Goal: Transaction & Acquisition: Purchase product/service

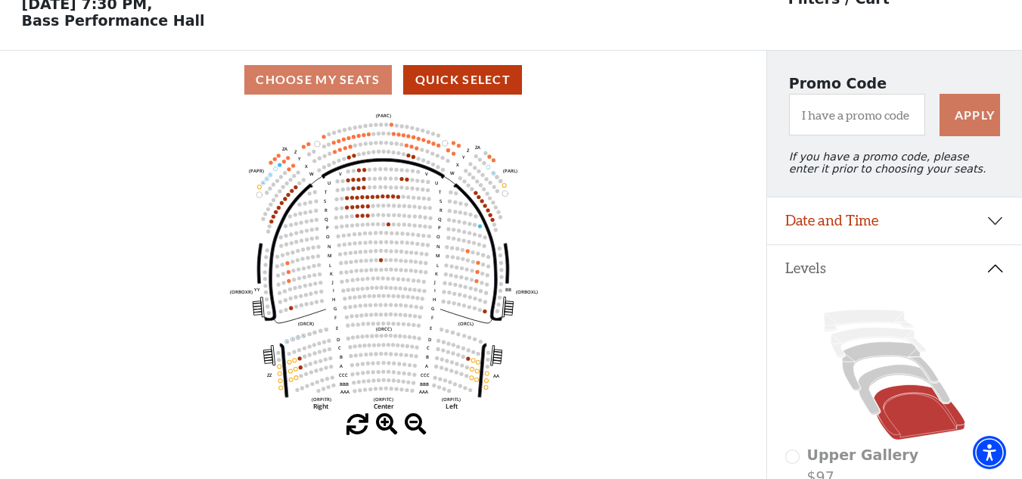
scroll to position [76, 0]
click at [894, 380] on icon at bounding box center [905, 389] width 92 height 50
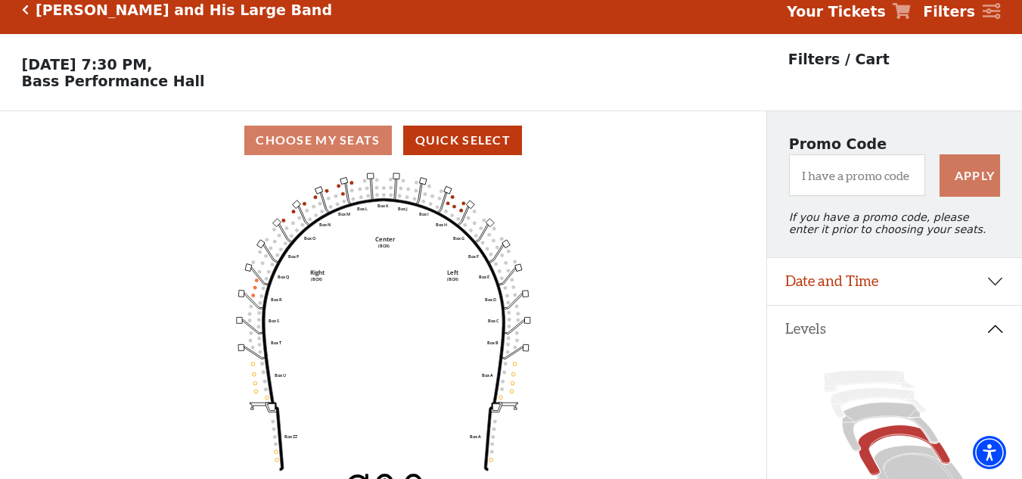
scroll to position [70, 0]
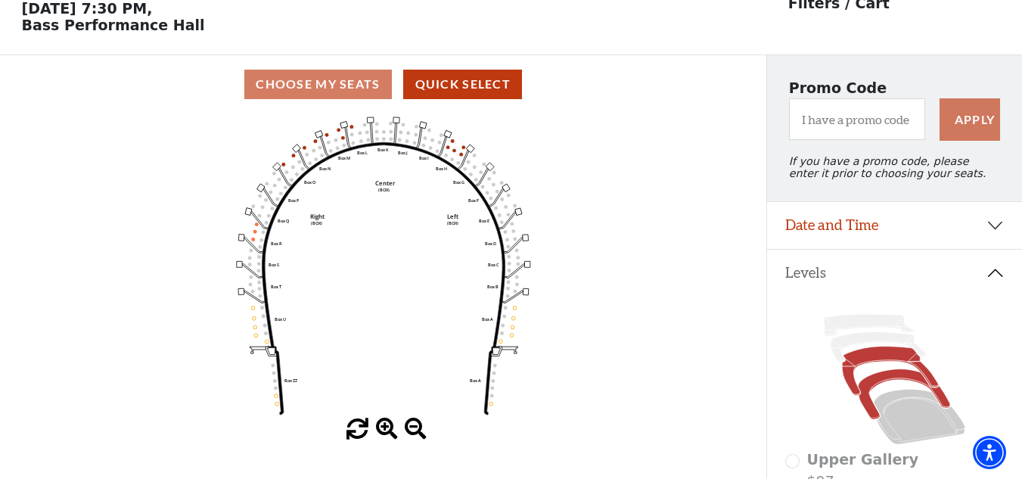
click at [865, 369] on icon at bounding box center [890, 371] width 96 height 49
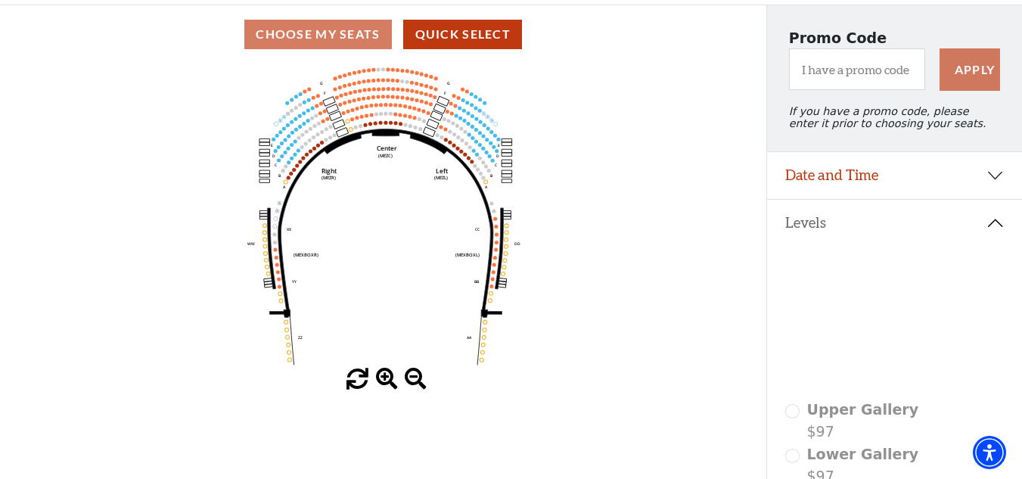
scroll to position [151, 0]
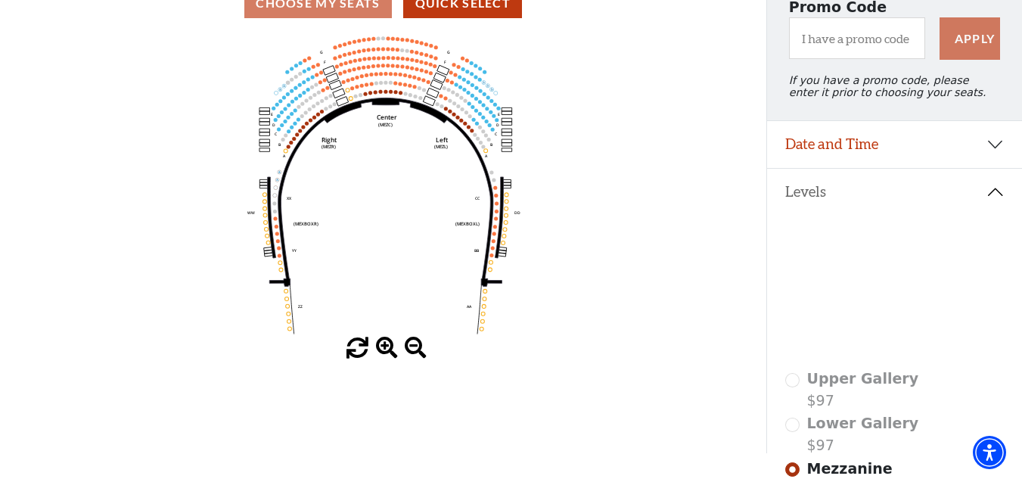
click at [384, 350] on span at bounding box center [387, 348] width 22 height 22
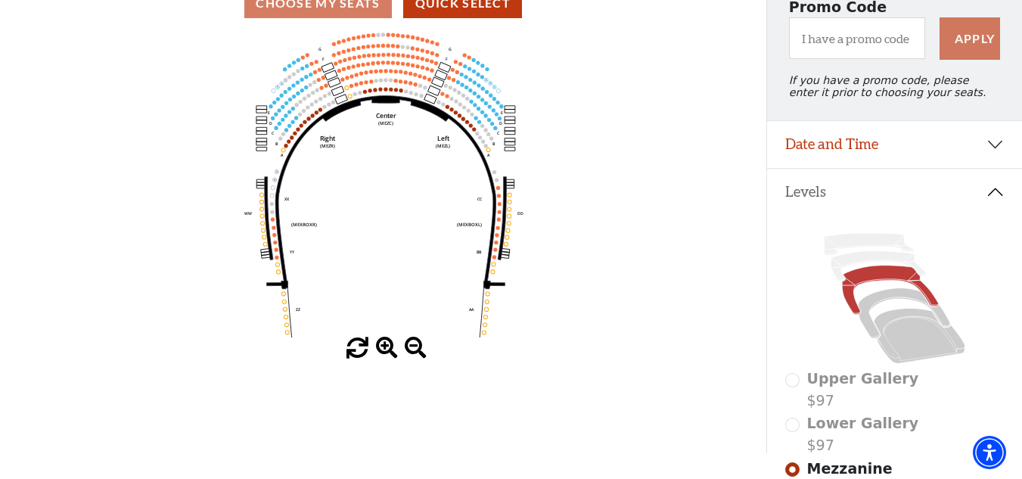
click at [384, 349] on span at bounding box center [387, 348] width 22 height 22
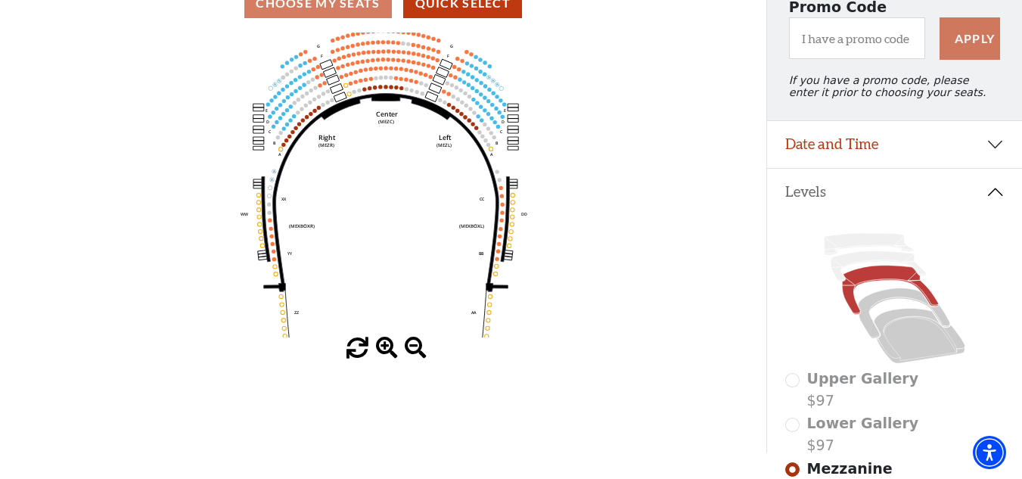
click at [385, 348] on span at bounding box center [387, 348] width 22 height 22
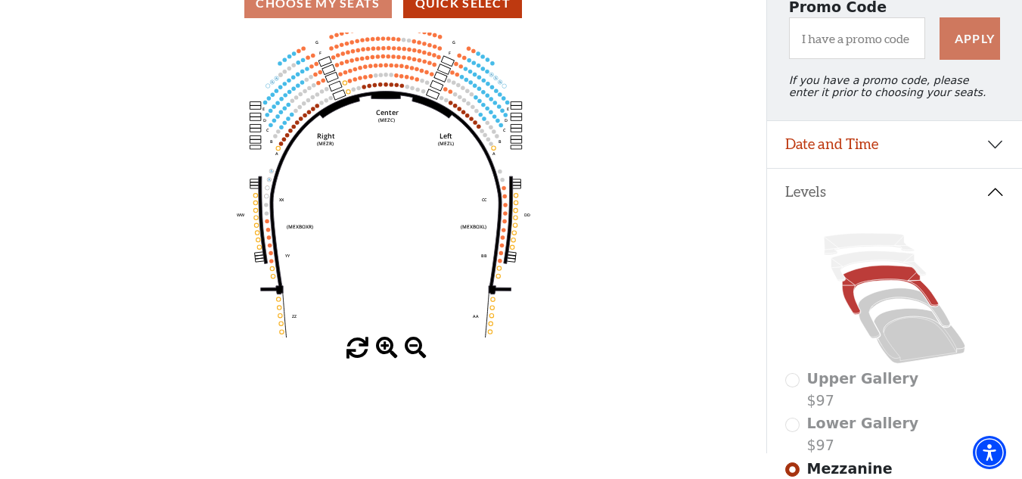
click at [385, 348] on span at bounding box center [387, 348] width 22 height 22
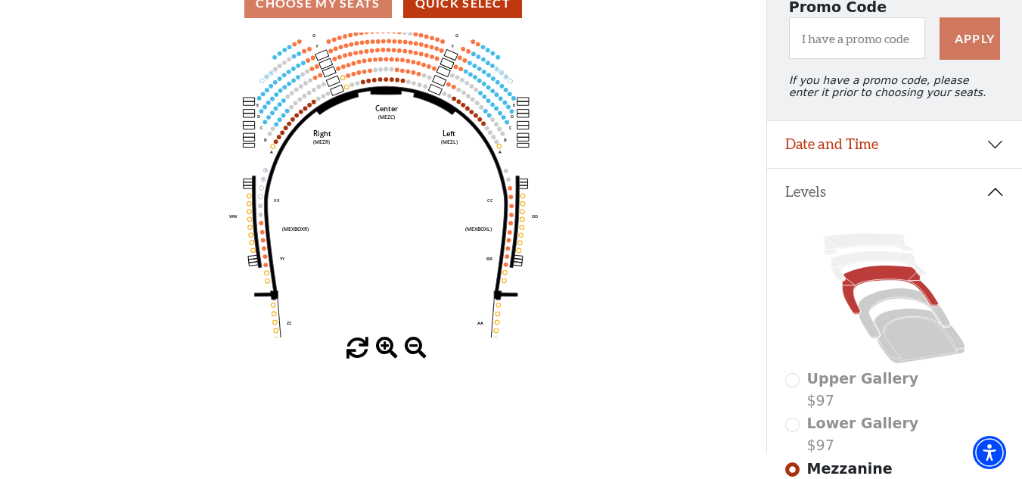
click at [385, 348] on span at bounding box center [387, 348] width 22 height 22
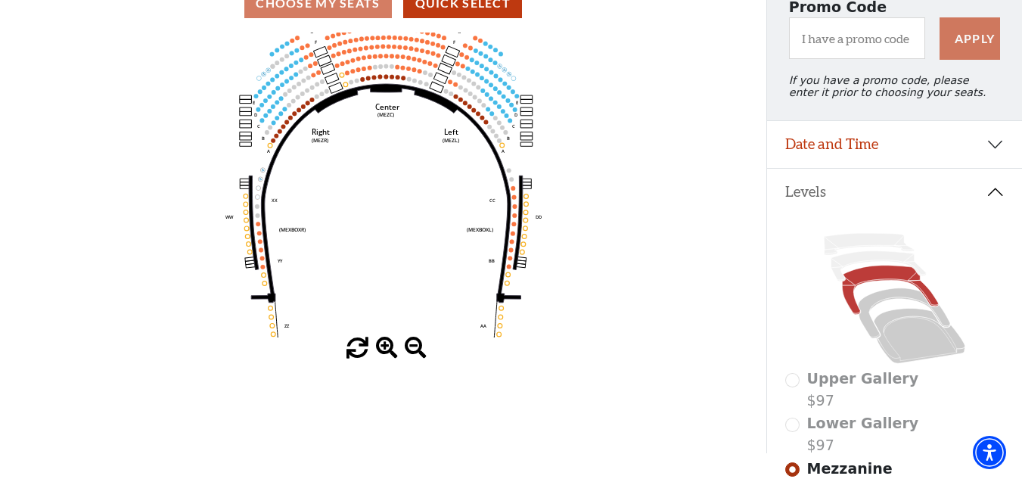
click at [384, 347] on span at bounding box center [387, 348] width 22 height 22
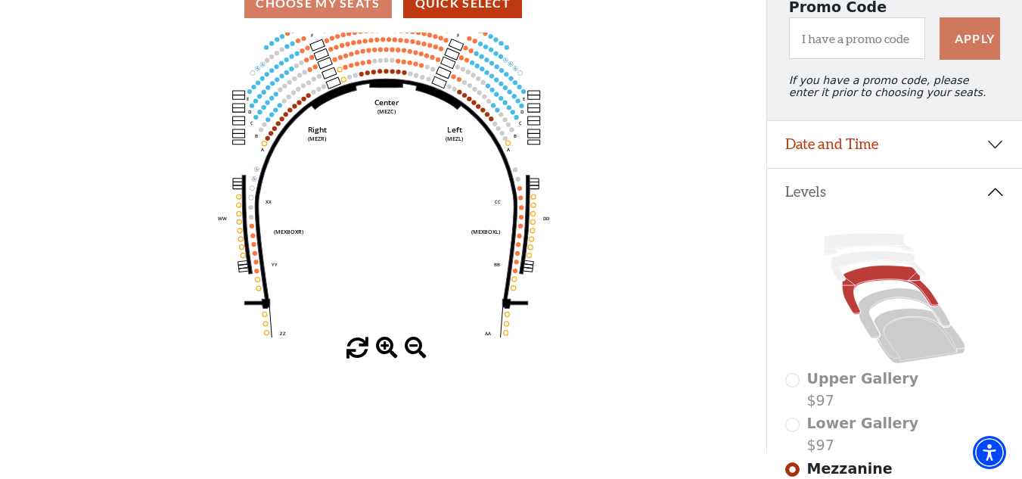
click at [384, 347] on span at bounding box center [387, 348] width 22 height 22
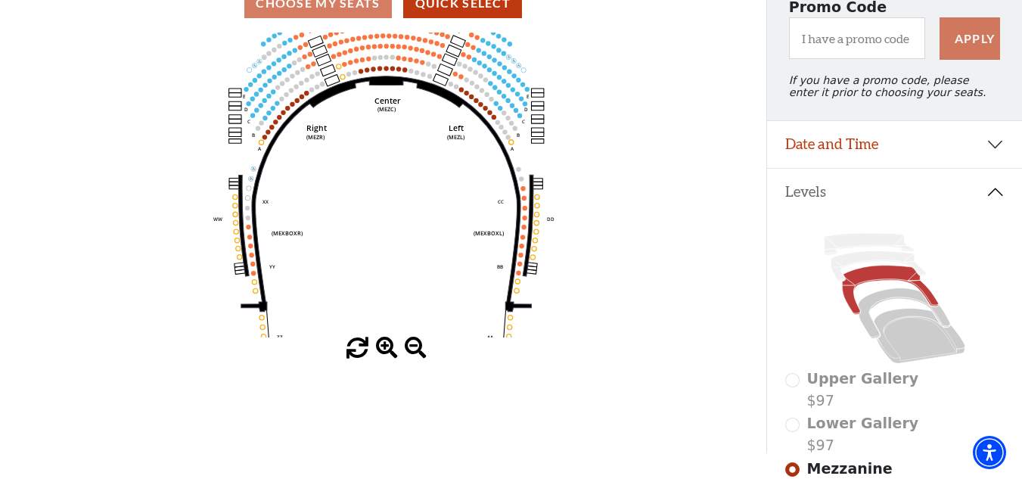
click at [384, 347] on span at bounding box center [387, 348] width 22 height 22
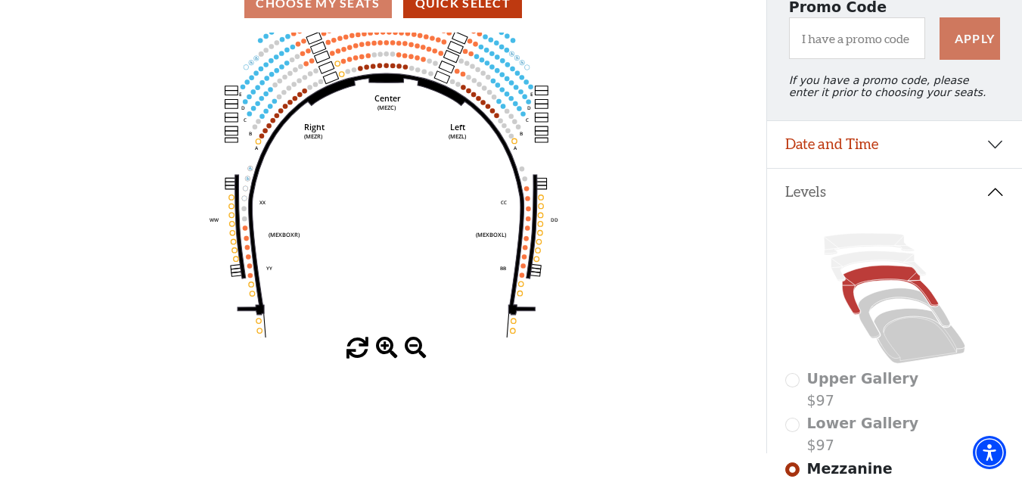
click at [384, 347] on span at bounding box center [387, 348] width 22 height 22
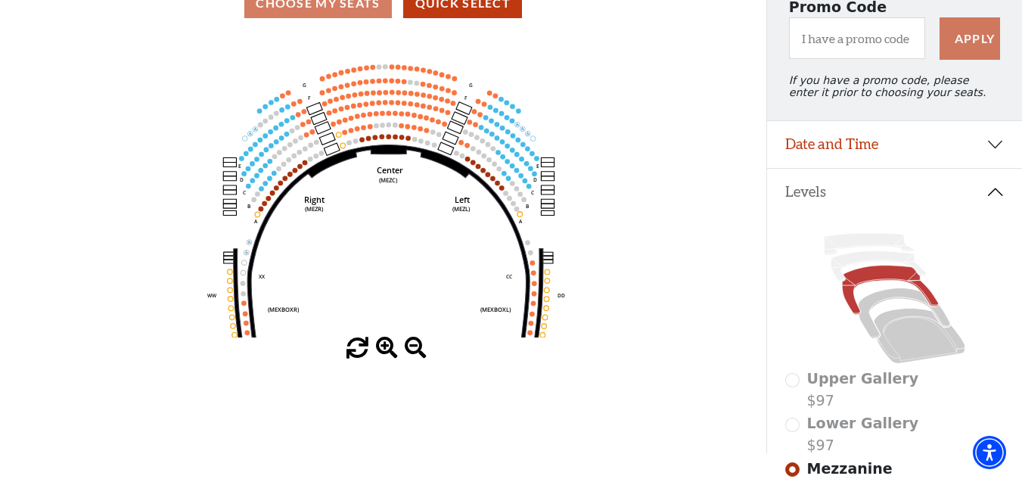
drag, startPoint x: 315, startPoint y: 172, endPoint x: 316, endPoint y: 246, distance: 74.2
click at [316, 246] on icon "Center (MEZC) Right (MEZR) Left (MEZL) (MEXBOXR) (MEXBOXL) XX WW CC DD YY BB ZZ…" at bounding box center [384, 185] width 690 height 305
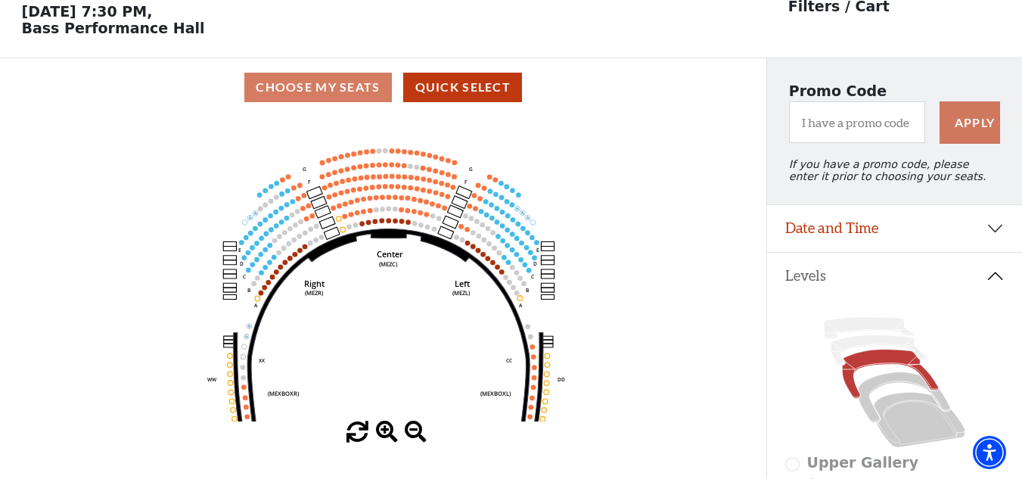
scroll to position [0, 0]
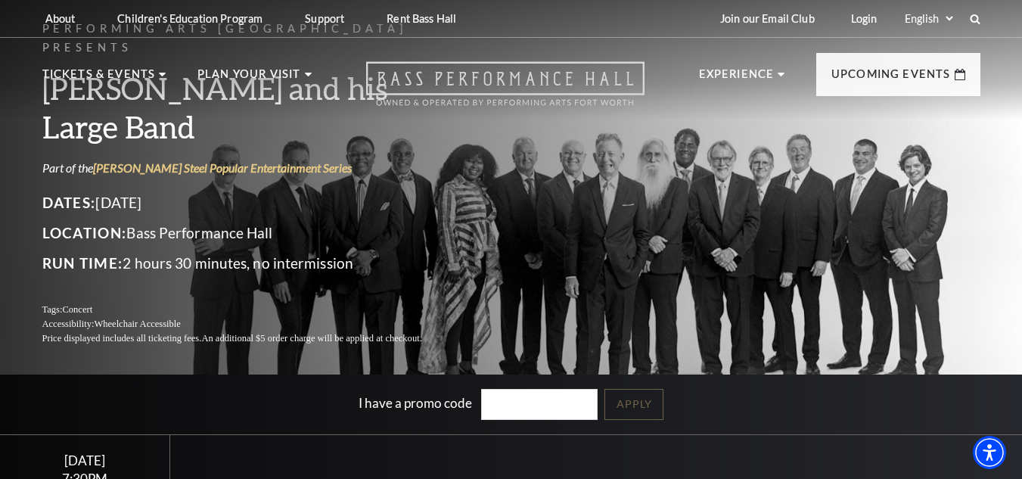
click at [471, 82] on icon "Open this option" at bounding box center [505, 83] width 278 height 45
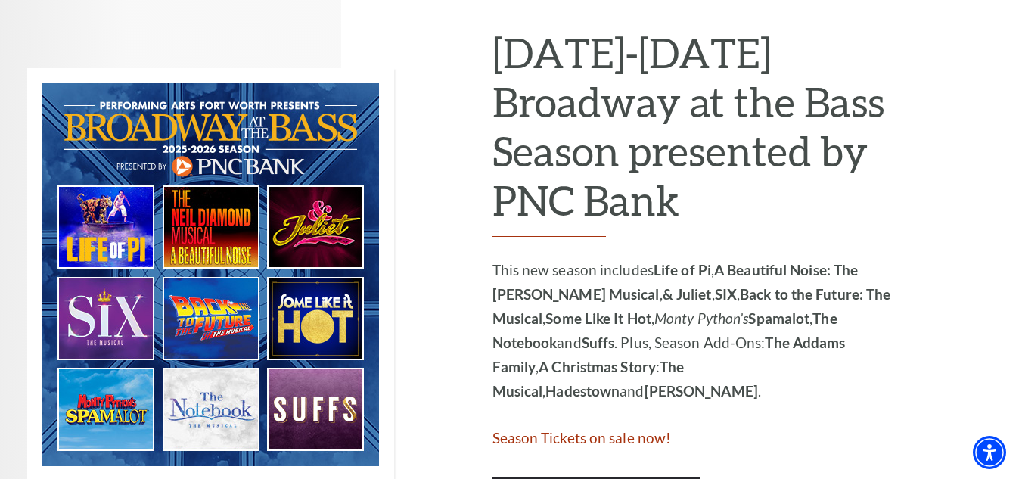
scroll to position [832, 0]
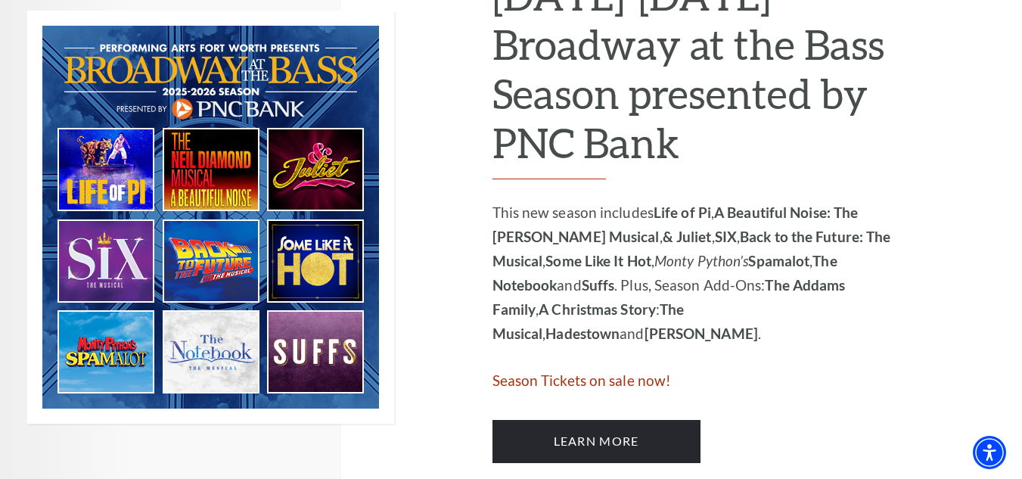
click at [211, 165] on img at bounding box center [210, 217] width 367 height 413
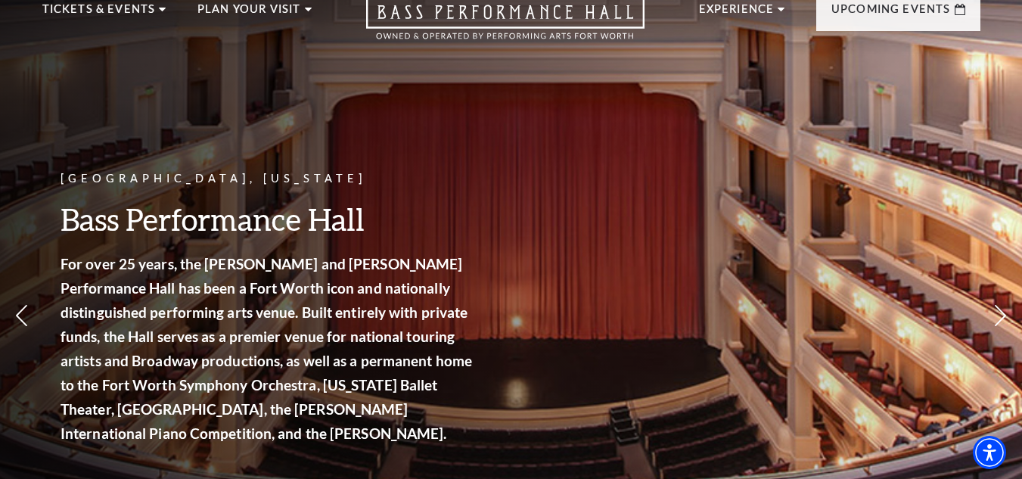
scroll to position [0, 0]
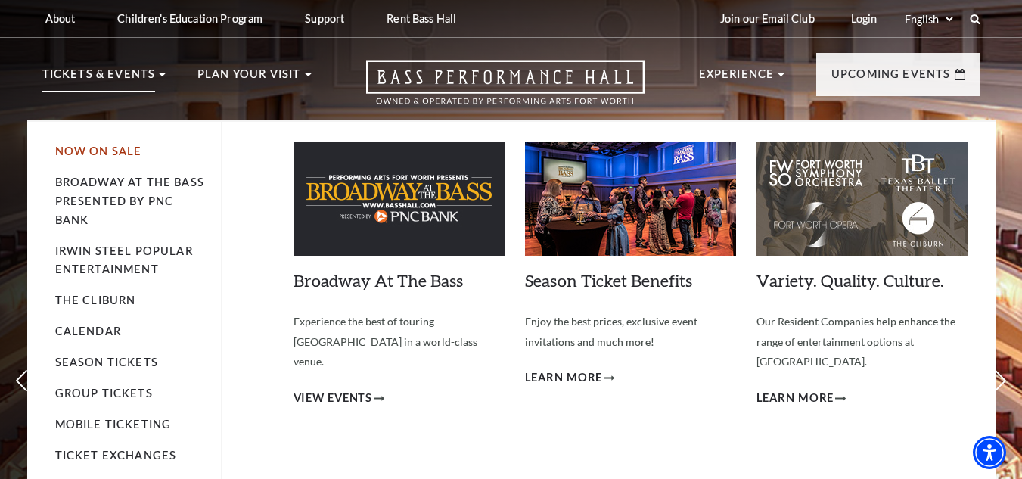
click at [97, 149] on link "Now On Sale" at bounding box center [98, 151] width 87 height 13
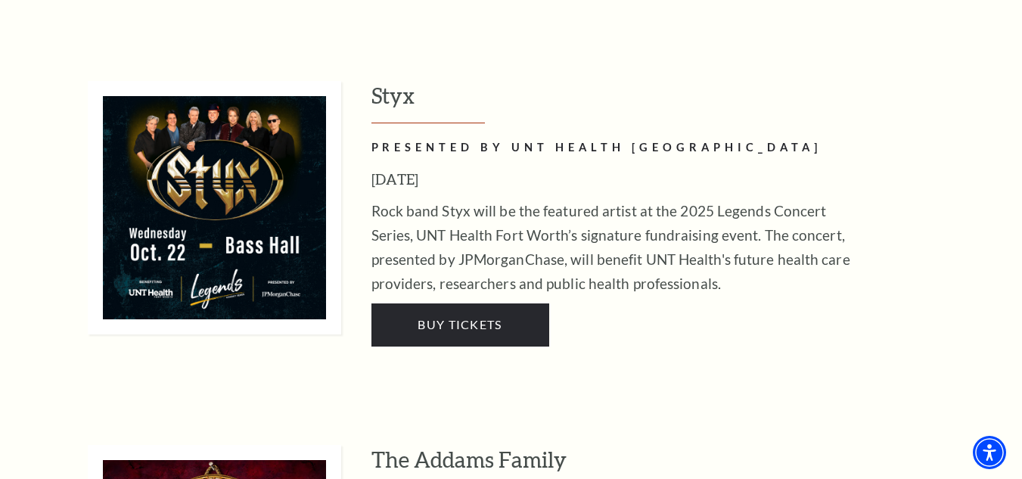
scroll to position [3026, 0]
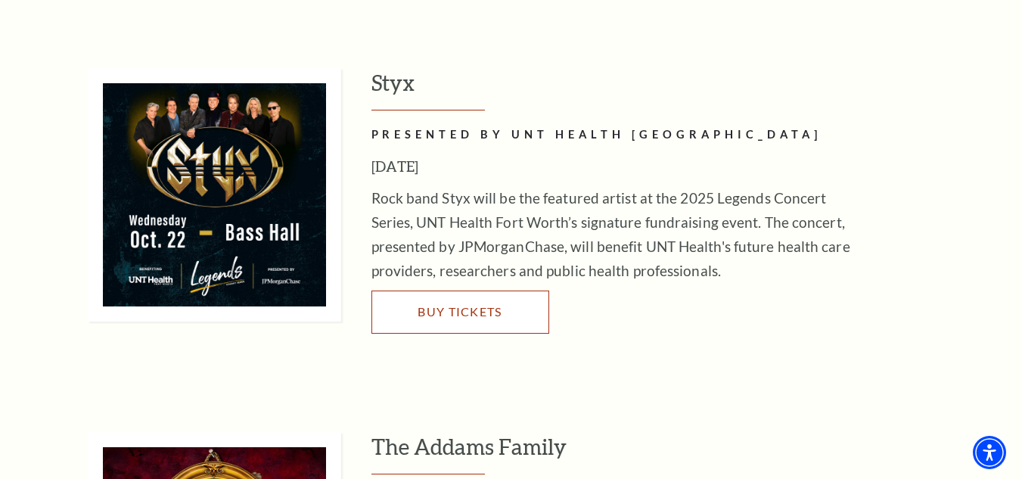
click at [493, 304] on span "Buy Tickets" at bounding box center [460, 311] width 84 height 14
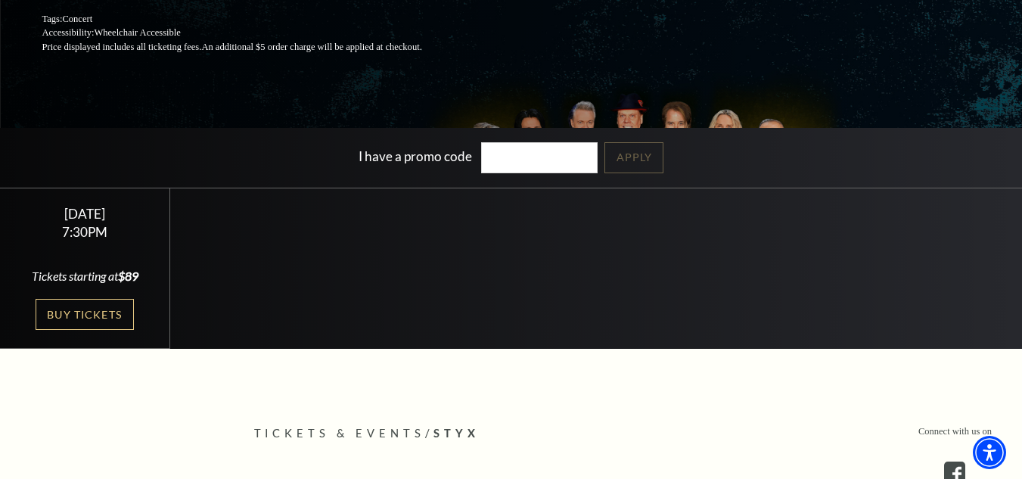
scroll to position [303, 0]
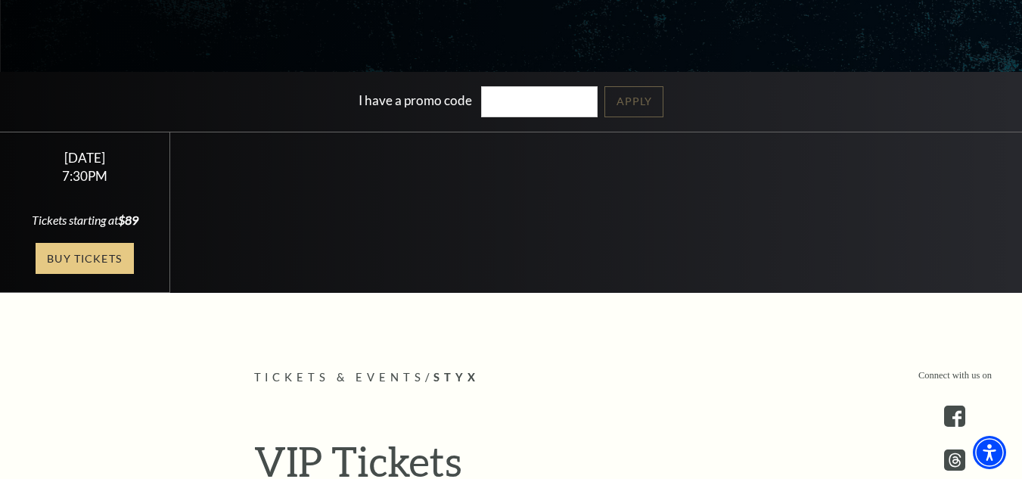
click at [87, 273] on link "Buy Tickets" at bounding box center [85, 258] width 98 height 31
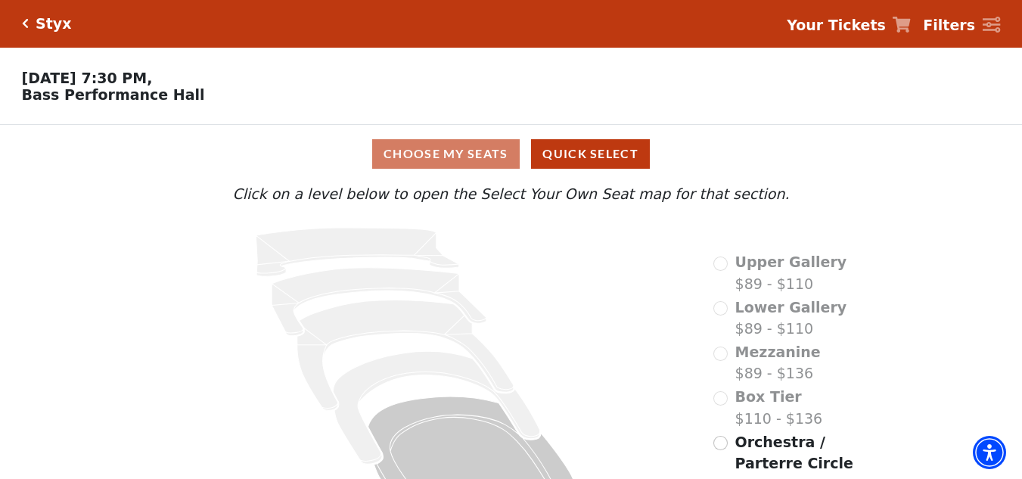
scroll to position [58, 0]
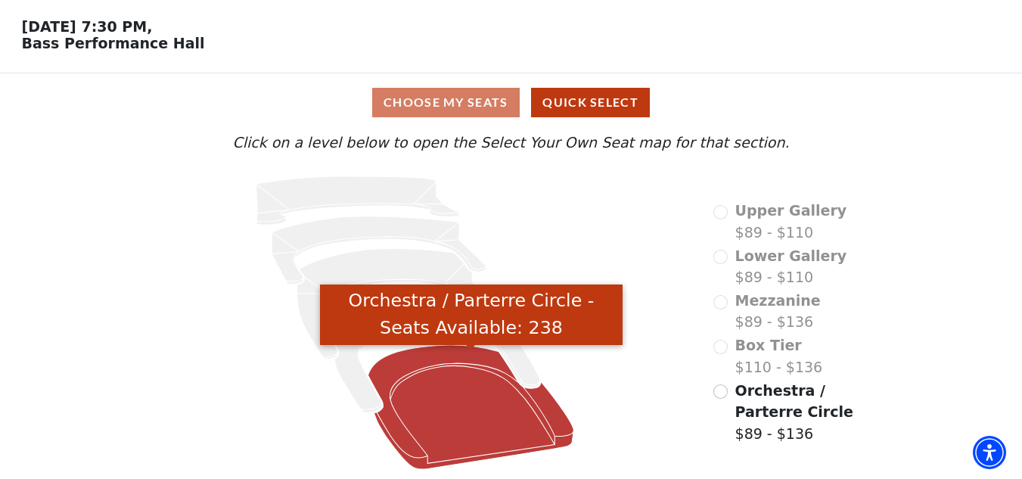
click at [442, 393] on icon "Orchestra / Parterre Circle - Seats Available: 238" at bounding box center [471, 407] width 206 height 124
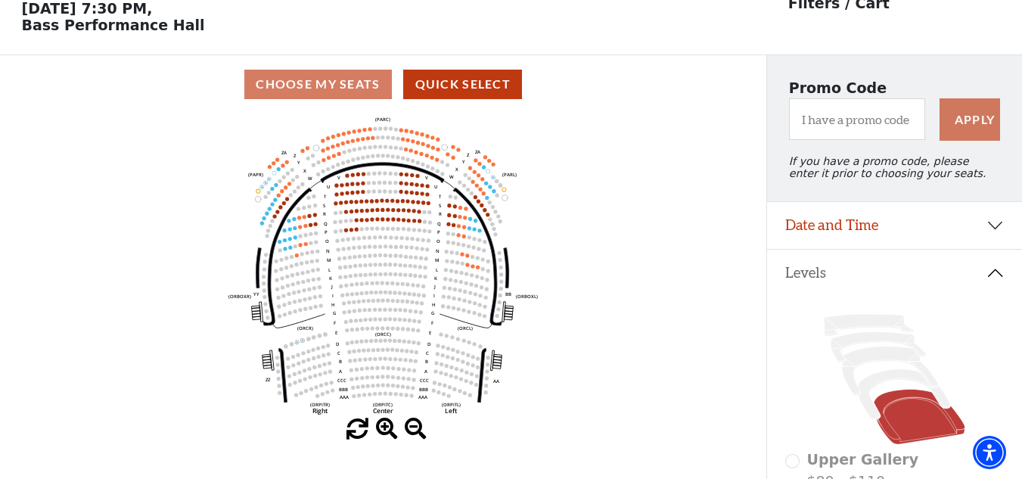
scroll to position [0, 0]
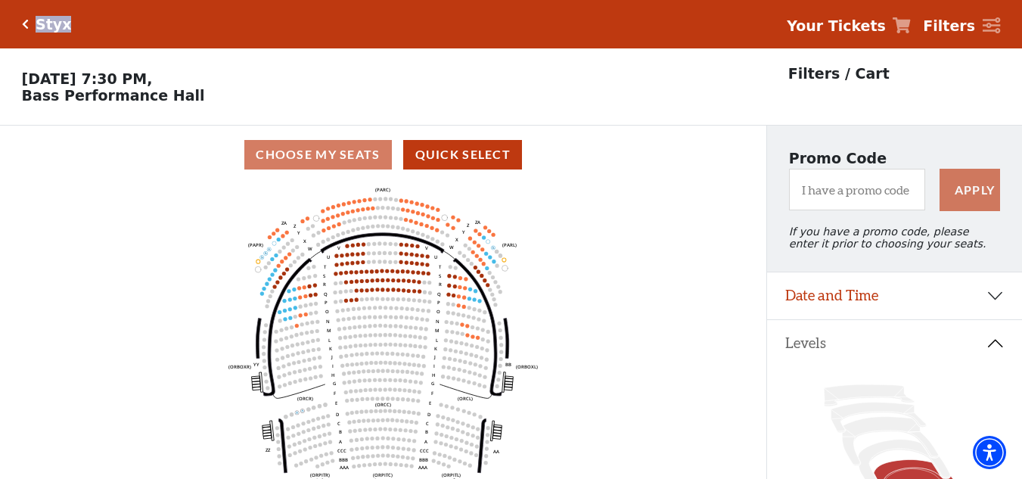
drag, startPoint x: 70, startPoint y: 24, endPoint x: 37, endPoint y: 24, distance: 32.5
click at [37, 24] on div "Styx Your Tickets Filters" at bounding box center [511, 24] width 1022 height 48
copy h5 "Styx"
drag, startPoint x: 169, startPoint y: 101, endPoint x: 19, endPoint y: 106, distance: 150.7
click at [19, 104] on p "Wednesday, October 22 at 7:30 PM, Bass Performance Hall" at bounding box center [383, 86] width 766 height 33
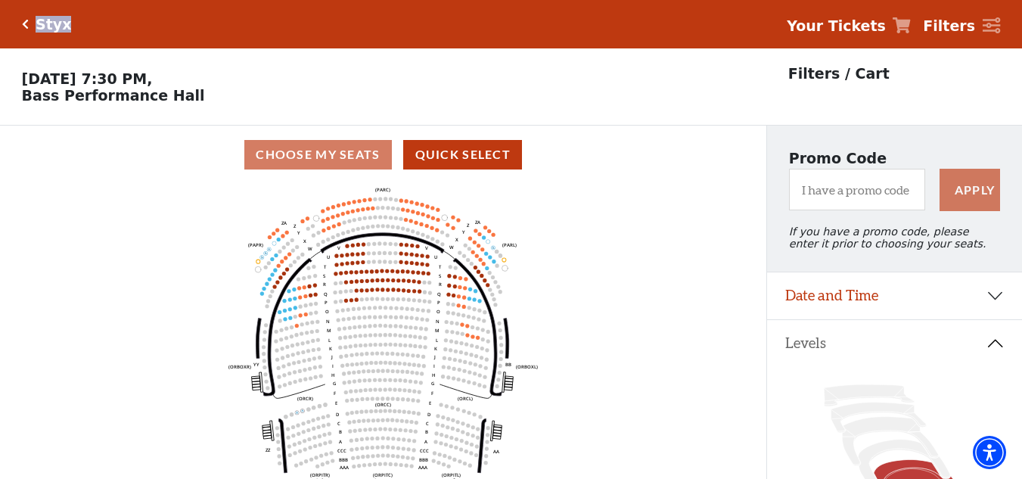
copy p "Bass Performance Hall"
click at [26, 23] on icon "Click here to go back to filters" at bounding box center [25, 24] width 7 height 11
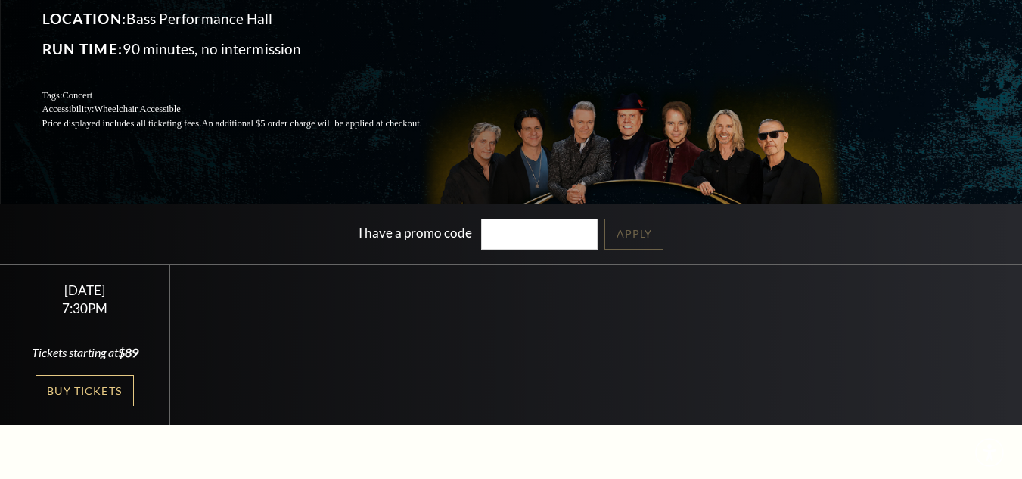
scroll to position [454, 0]
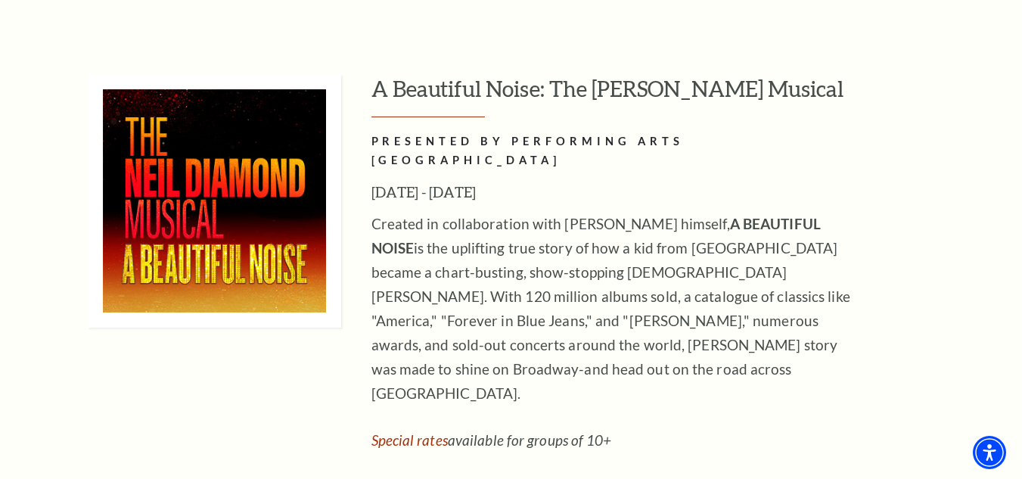
scroll to position [4010, 0]
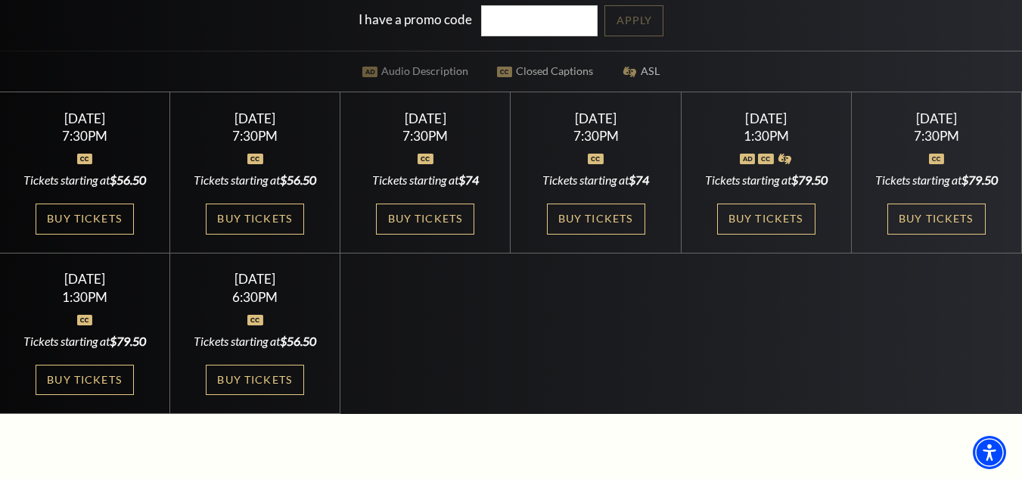
scroll to position [378, 0]
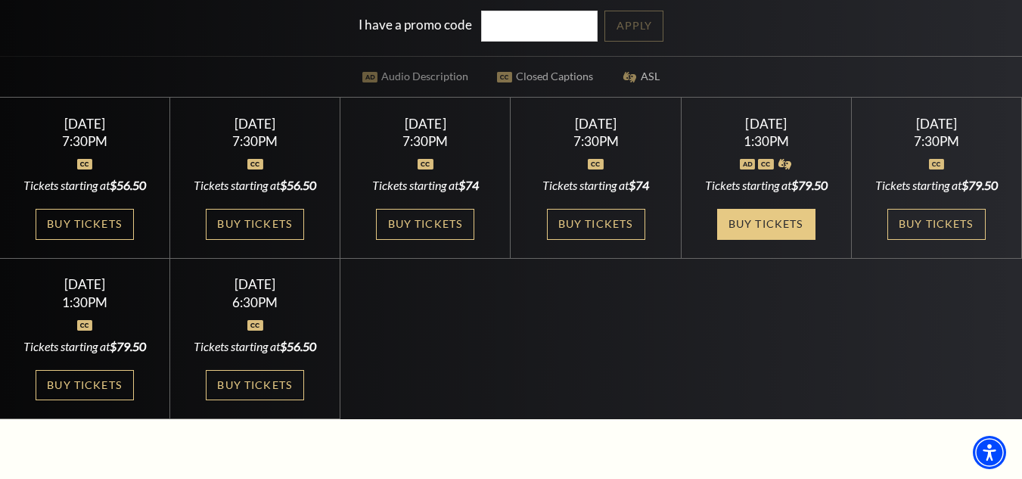
click at [749, 228] on link "Buy Tickets" at bounding box center [766, 224] width 98 height 31
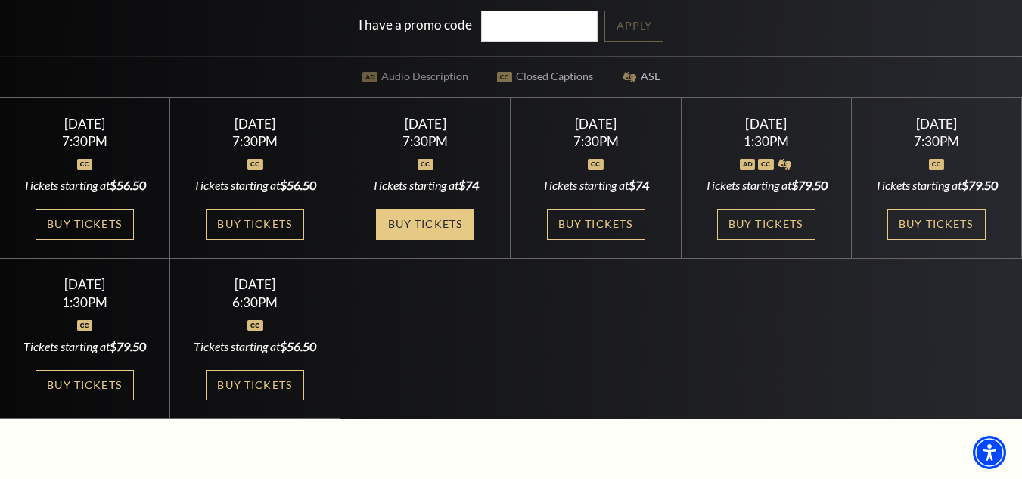
click at [407, 220] on link "Buy Tickets" at bounding box center [425, 224] width 98 height 31
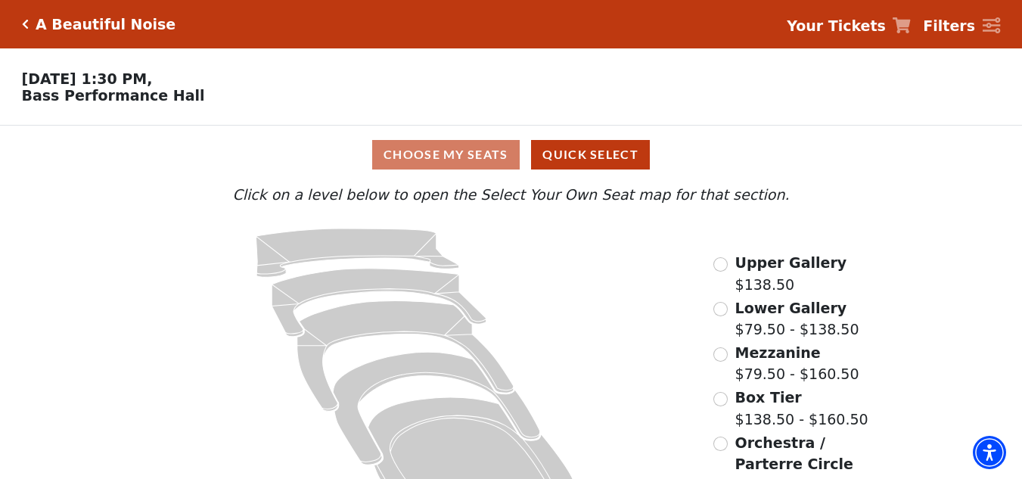
scroll to position [58, 0]
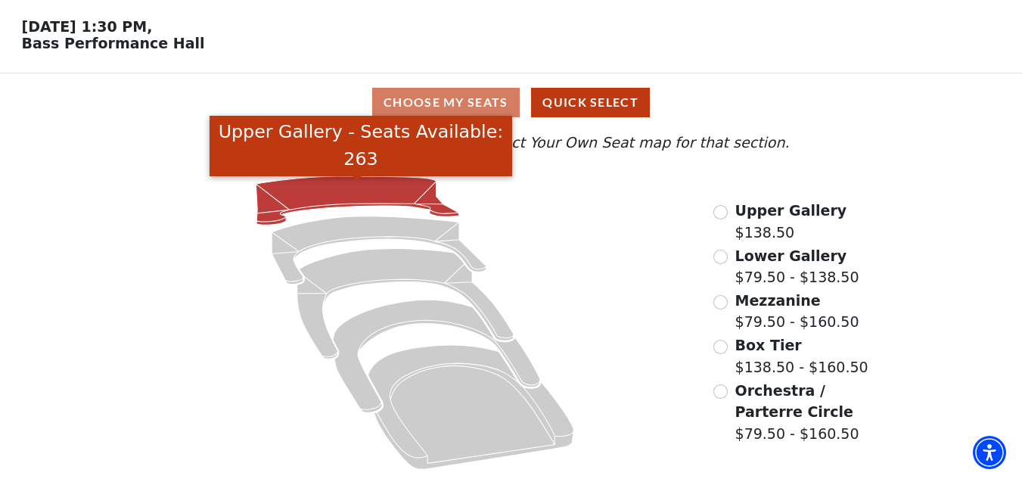
click at [353, 185] on icon "Upper Gallery - Seats Available: 263" at bounding box center [358, 200] width 204 height 48
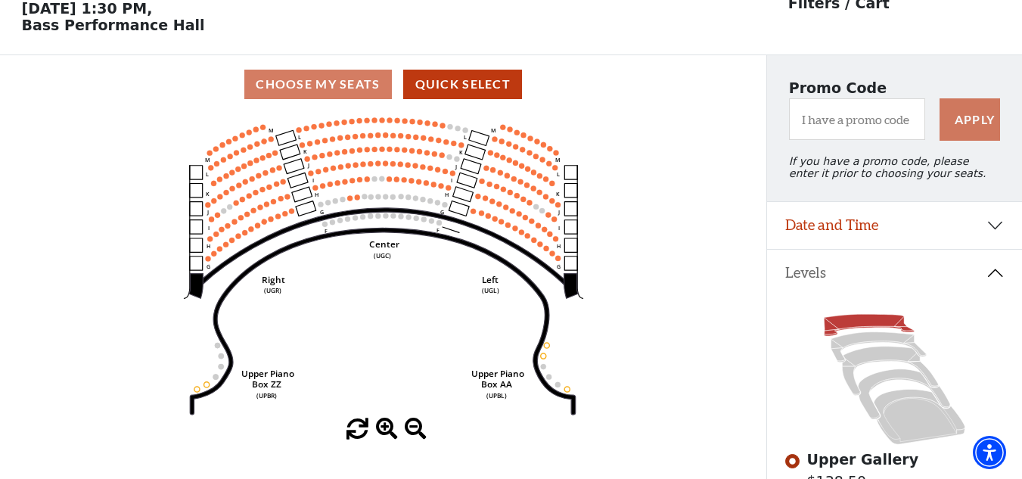
scroll to position [0, 0]
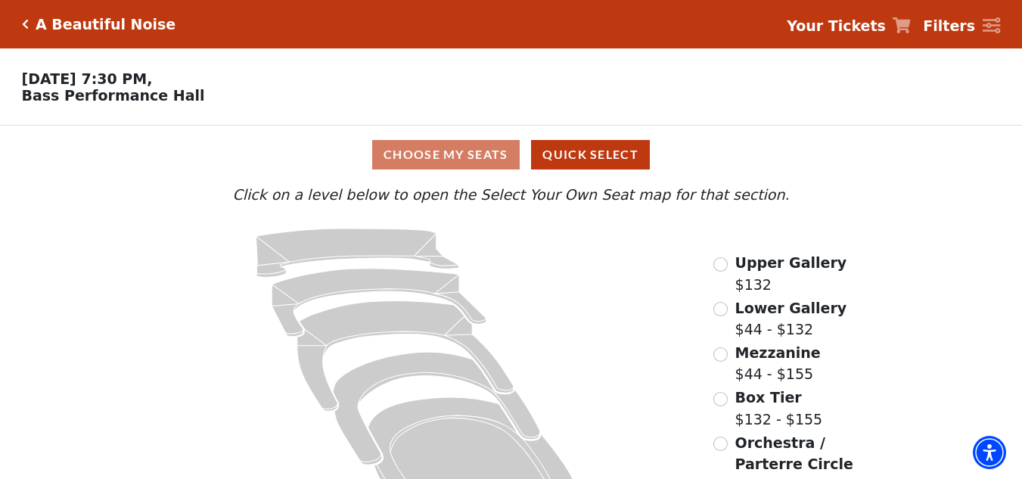
scroll to position [58, 0]
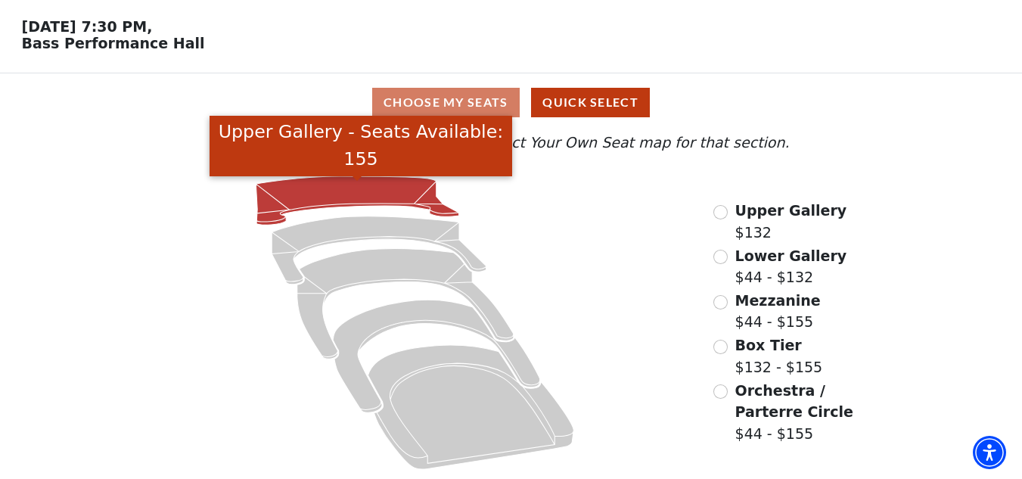
click at [312, 191] on icon "Upper Gallery - Seats Available: 155" at bounding box center [358, 200] width 204 height 48
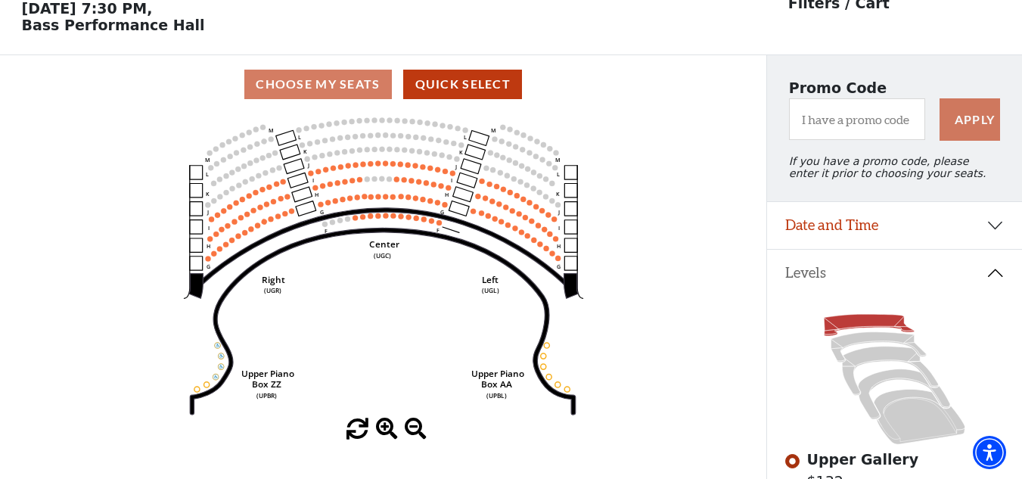
scroll to position [0, 0]
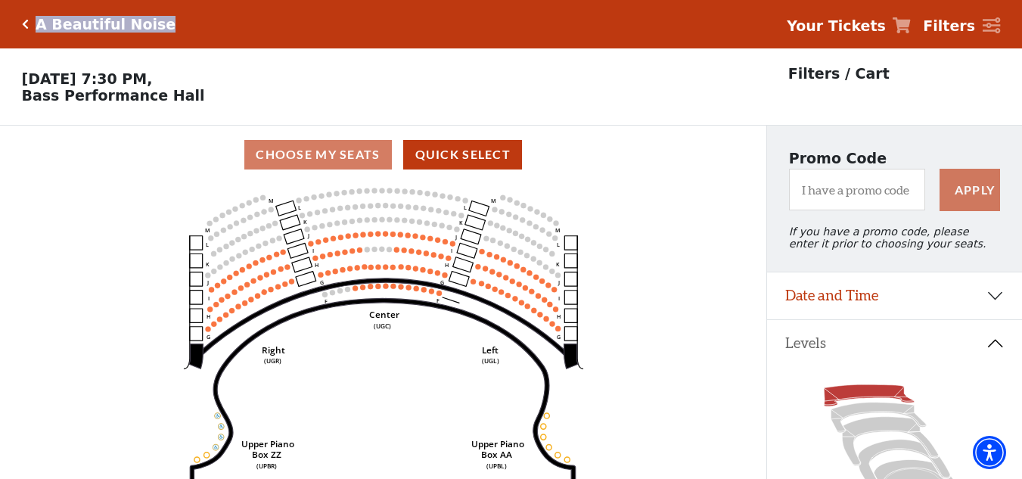
drag, startPoint x: 160, startPoint y: 24, endPoint x: 34, endPoint y: 26, distance: 126.4
click at [34, 26] on div "A Beautiful Noise Your Tickets Filters" at bounding box center [511, 24] width 1022 height 48
